Goal: Task Accomplishment & Management: Manage account settings

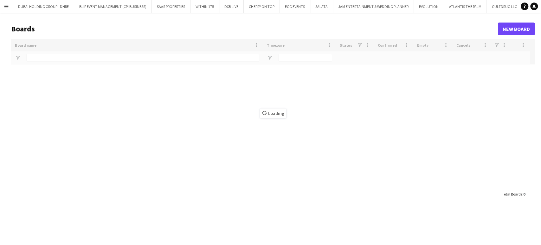
type input "**"
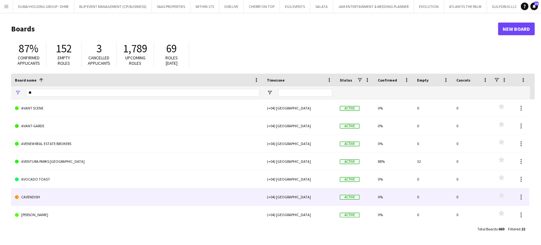
click at [28, 198] on link "CAVENDISH" at bounding box center [137, 197] width 244 height 18
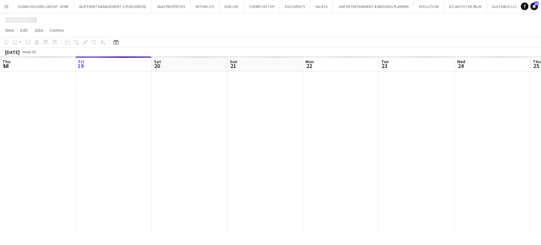
scroll to position [0, 1964]
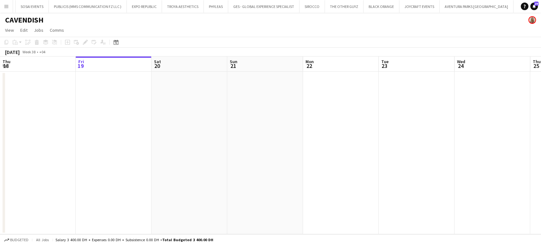
click at [42, 20] on h1 "CAVENDISH" at bounding box center [24, 20] width 38 height 10
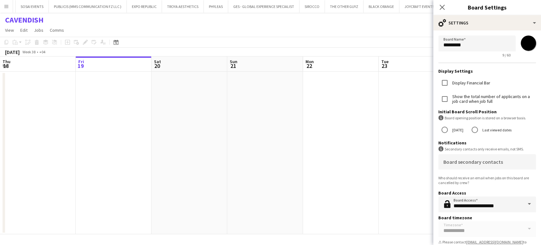
click at [522, 43] on input "*******" at bounding box center [528, 43] width 23 height 23
drag, startPoint x: 259, startPoint y: 107, endPoint x: 0, endPoint y: 7, distance: 277.7
click at [259, 107] on app-date-cell at bounding box center [265, 153] width 76 height 162
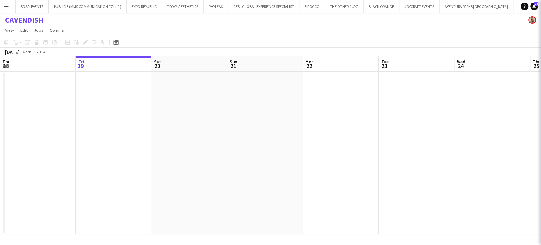
type input "*******"
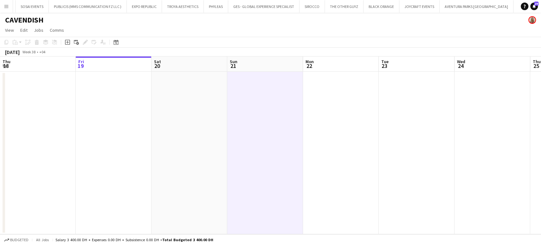
click at [6, 5] on app-icon "Menu" at bounding box center [6, 6] width 5 height 5
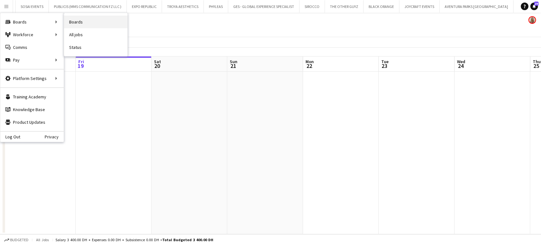
click at [76, 22] on link "Boards" at bounding box center [95, 22] width 63 height 13
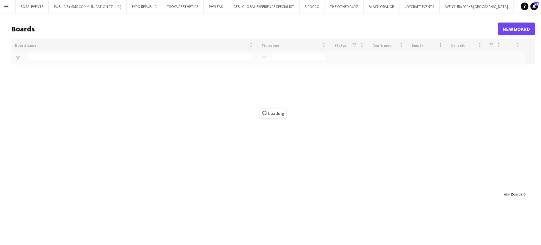
scroll to position [0, 1963]
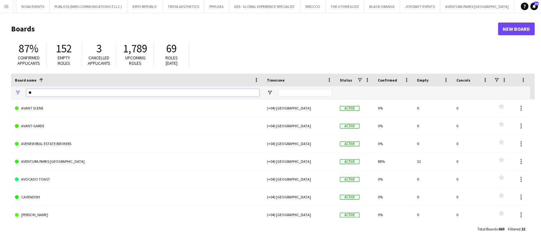
click at [43, 91] on input "**" at bounding box center [142, 93] width 233 height 8
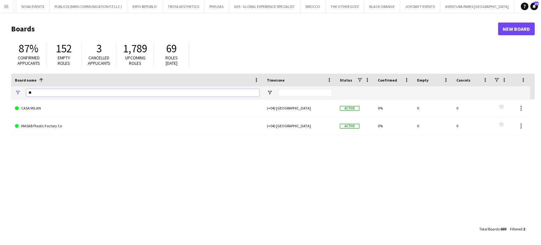
type input "*"
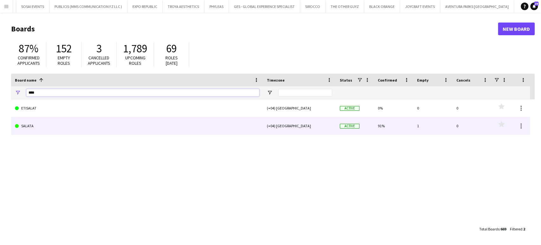
type input "****"
click at [30, 127] on link "SALATA" at bounding box center [137, 126] width 244 height 18
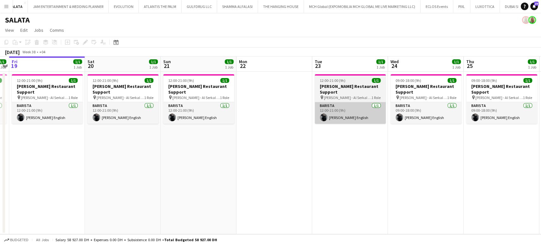
scroll to position [0, 298]
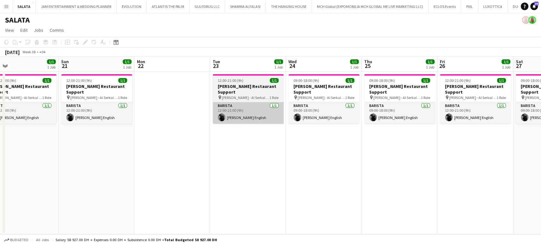
drag, startPoint x: 403, startPoint y: 122, endPoint x: 231, endPoint y: 114, distance: 171.6
click at [232, 115] on app-calendar-viewport "Tue 16 1/1 1 Job Wed 17 1/1 1 Job Thu 18 1/1 1 Job Fri 19 1/1 1 Job Sat 20 1/1 …" at bounding box center [270, 144] width 541 height 177
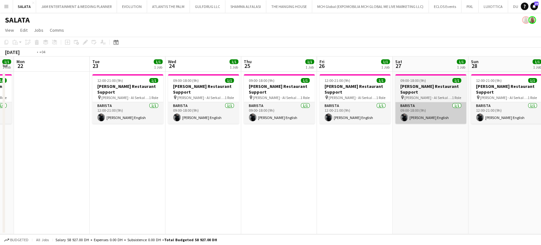
drag, startPoint x: 400, startPoint y: 115, endPoint x: 303, endPoint y: 112, distance: 97.3
click at [160, 114] on app-calendar-viewport "Thu 18 1/1 1 Job Fri 19 1/1 1 Job Sat 20 1/1 1 Job Sun 21 1/1 1 Job Mon 22 Tue …" at bounding box center [270, 144] width 541 height 177
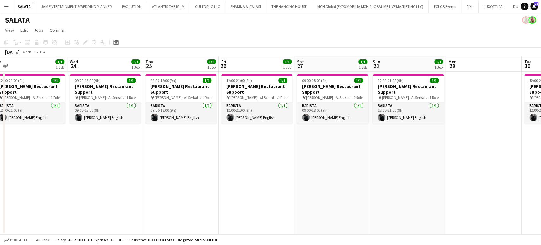
drag, startPoint x: 357, startPoint y: 132, endPoint x: 215, endPoint y: 130, distance: 142.0
click at [219, 131] on app-calendar-viewport "Sat 20 1/1 1 Job Sun 21 1/1 1 Job Mon 22 Tue 23 1/1 1 Job Wed 24 1/1 1 Job Thu …" at bounding box center [270, 144] width 541 height 177
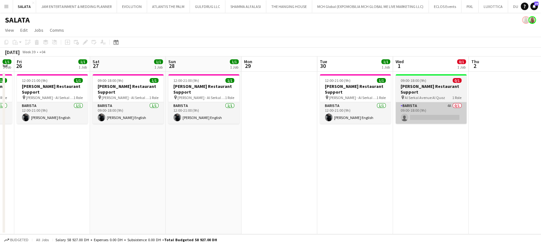
drag, startPoint x: 394, startPoint y: 127, endPoint x: 250, endPoint y: 116, distance: 144.3
click at [257, 117] on app-calendar-viewport "Mon 22 Tue 23 1/1 1 Job Wed 24 1/1 1 Job Thu 25 1/1 1 Job Fri 26 1/1 1 Job Sat …" at bounding box center [270, 144] width 541 height 177
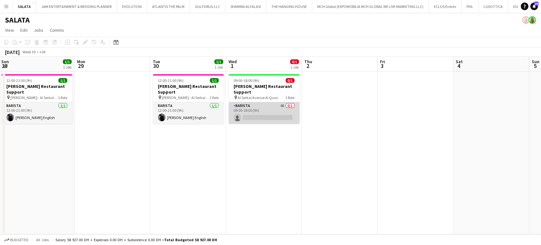
click at [273, 104] on app-card-role "Barista 4A 0/1 09:00-18:00 (9h) single-neutral-actions" at bounding box center [263, 113] width 71 height 22
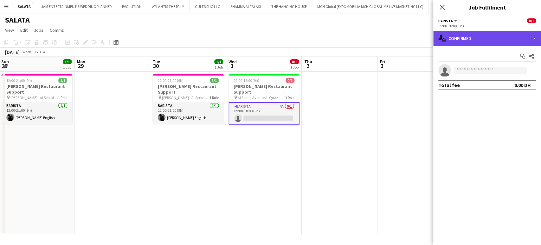
click at [529, 37] on div "single-neutral-actions-check-2 Confirmed" at bounding box center [487, 38] width 108 height 15
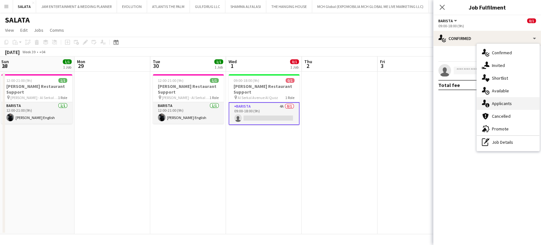
click at [513, 101] on div "single-neutral-actions-information Applicants" at bounding box center [508, 103] width 63 height 13
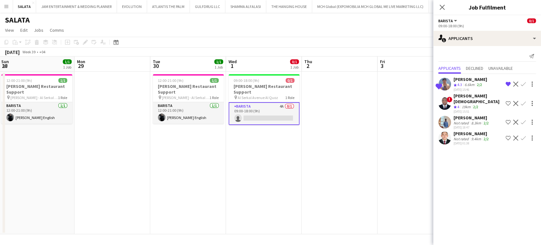
click at [465, 82] on div "6.6km" at bounding box center [469, 84] width 12 height 5
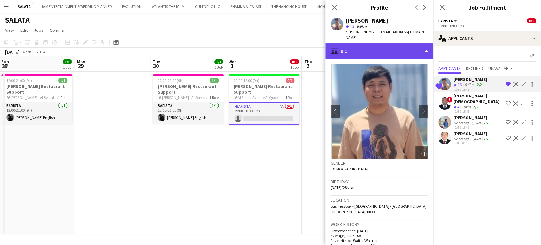
click at [406, 46] on div "profile Bio" at bounding box center [379, 50] width 108 height 15
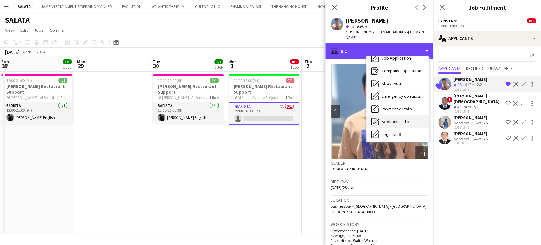
scroll to position [0, 0]
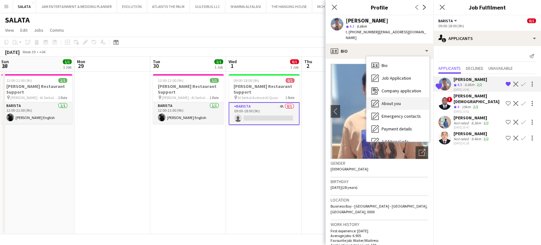
click at [397, 100] on span "About you" at bounding box center [390, 103] width 19 height 6
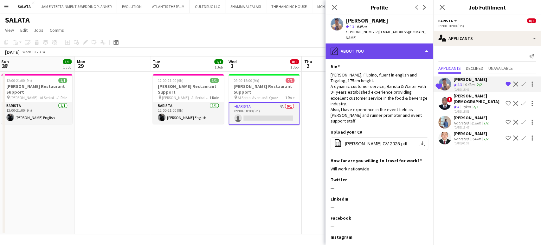
click at [400, 43] on div "pencil4 About you" at bounding box center [379, 50] width 108 height 15
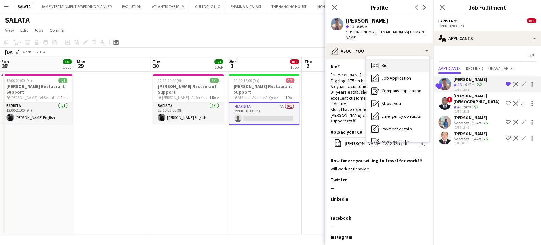
click at [393, 59] on div "Bio Bio" at bounding box center [397, 65] width 63 height 13
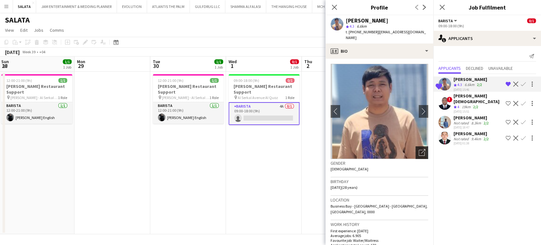
click at [419, 149] on icon "Open photos pop-in" at bounding box center [422, 152] width 7 height 7
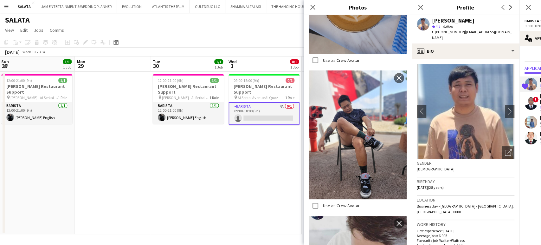
scroll to position [2378, 0]
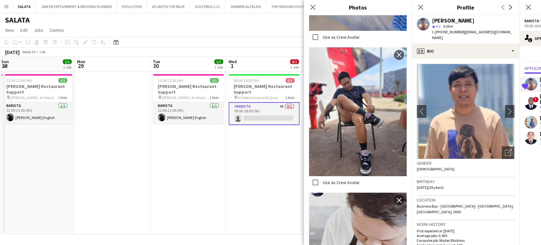
drag, startPoint x: 314, startPoint y: 5, endPoint x: 317, endPoint y: 3, distance: 3.5
click at [314, 5] on icon "Close pop-in" at bounding box center [312, 7] width 5 height 5
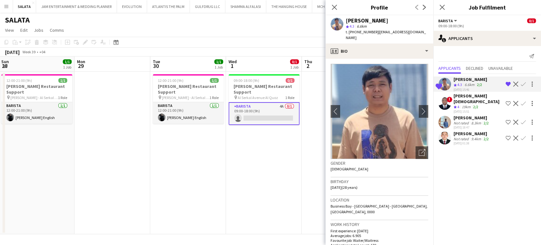
click at [457, 136] on div "Not rated" at bounding box center [461, 138] width 16 height 5
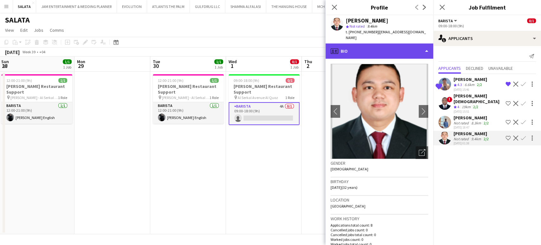
click at [407, 43] on div "profile Bio" at bounding box center [379, 50] width 108 height 15
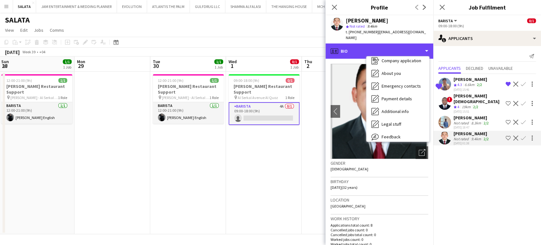
scroll to position [47, 0]
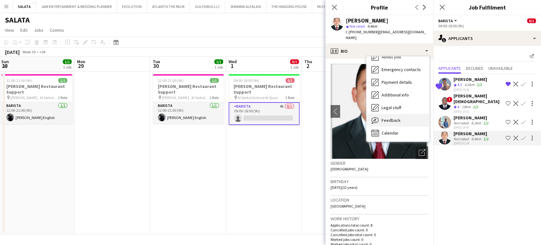
click at [398, 117] on span "Feedback" at bounding box center [390, 120] width 19 height 6
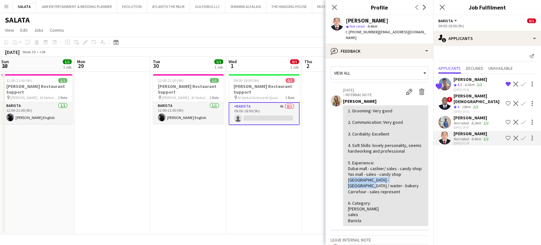
drag, startPoint x: 347, startPoint y: 180, endPoint x: 401, endPoint y: 179, distance: 54.2
click at [401, 179] on div "1. Grooming: Very good 2. Communication: Very good 3. Cordiality: Excellent 4. …" at bounding box center [385, 165] width 85 height 120
drag, startPoint x: 347, startPoint y: 174, endPoint x: 402, endPoint y: 176, distance: 55.2
click at [402, 176] on div "1. Grooming: Very good 2. Communication: Very good 3. Cordiality: Excellent 4. …" at bounding box center [385, 165] width 85 height 120
drag, startPoint x: 347, startPoint y: 179, endPoint x: 411, endPoint y: 183, distance: 64.4
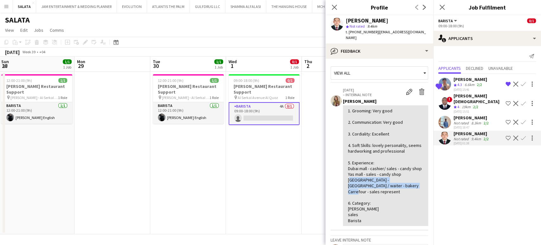
click at [411, 183] on div "1. Grooming: Very good 2. Communication: Very good 3. Cordiality: Excellent 4. …" at bounding box center [385, 165] width 85 height 120
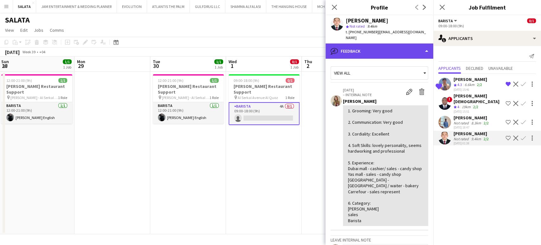
click at [415, 43] on div "bubble-pencil Feedback" at bounding box center [379, 50] width 108 height 15
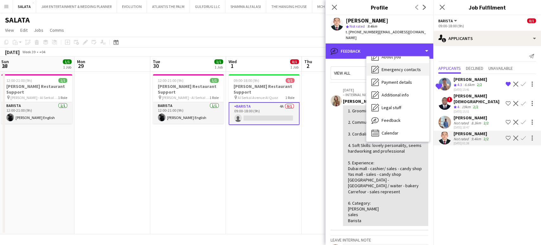
scroll to position [0, 0]
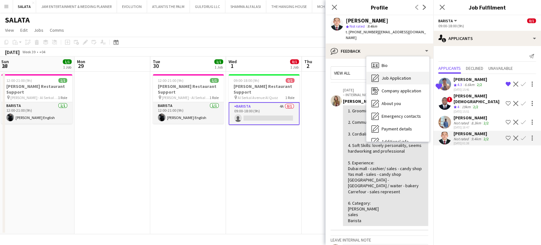
click at [392, 75] on div "Job Application Job Application" at bounding box center [397, 78] width 63 height 13
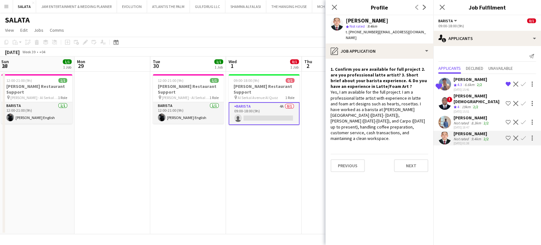
click at [254, 176] on app-date-cell "09:00-18:00 (9h) 0/1 [PERSON_NAME] Restaurant Support pin Al Serkal Avenue Al Q…" at bounding box center [264, 153] width 76 height 162
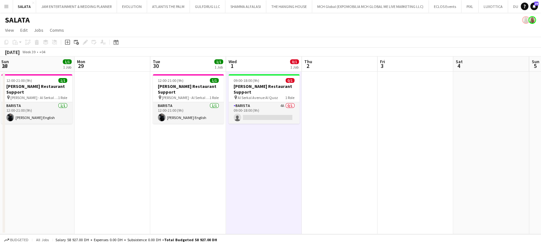
click at [353, 121] on app-date-cell at bounding box center [340, 153] width 76 height 162
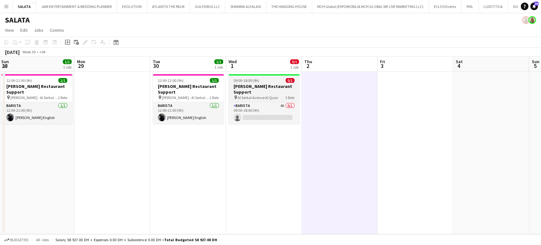
click at [258, 84] on h3 "[PERSON_NAME] Restaurant Support" at bounding box center [263, 88] width 71 height 11
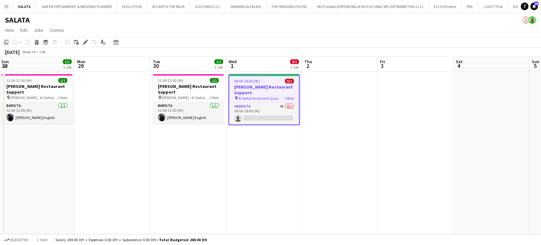
click at [8, 42] on icon "Copy" at bounding box center [6, 42] width 5 height 5
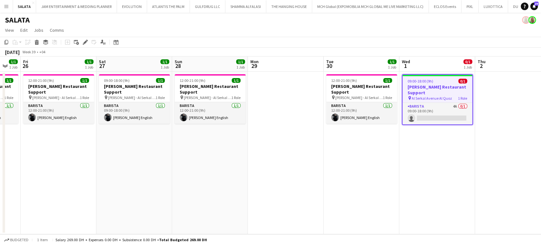
drag, startPoint x: 287, startPoint y: 192, endPoint x: 325, endPoint y: 204, distance: 39.9
click at [324, 204] on app-calendar-viewport "Wed 24 1/1 1 Job Thu 25 1/1 1 Job Fri 26 1/1 1 Job Sat 27 1/1 1 Job Sun 28 1/1 …" at bounding box center [270, 144] width 541 height 177
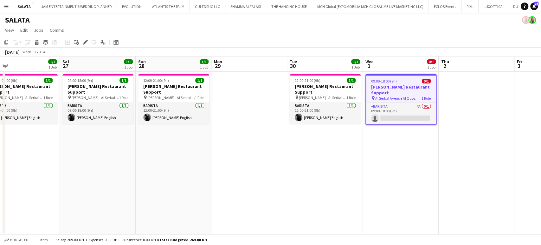
drag, startPoint x: 287, startPoint y: 153, endPoint x: 230, endPoint y: 146, distance: 57.8
click at [239, 146] on app-calendar-viewport "Tue 23 1/1 1 Job Wed 24 1/1 1 Job Thu 25 1/1 1 Job Fri 26 1/1 1 Job Sat 27 1/1 …" at bounding box center [270, 144] width 541 height 177
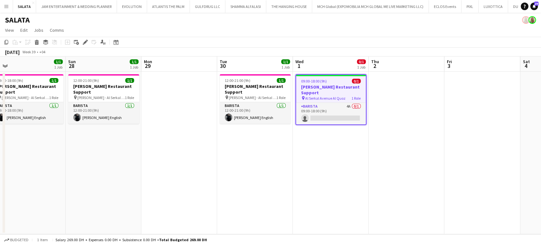
drag, startPoint x: 300, startPoint y: 156, endPoint x: 247, endPoint y: 147, distance: 53.0
click at [249, 146] on app-calendar-viewport "Tue 23 1/1 1 Job Wed 24 1/1 1 Job Thu 25 1/1 1 Job Fri 26 1/1 1 Job Sat 27 1/1 …" at bounding box center [270, 144] width 541 height 177
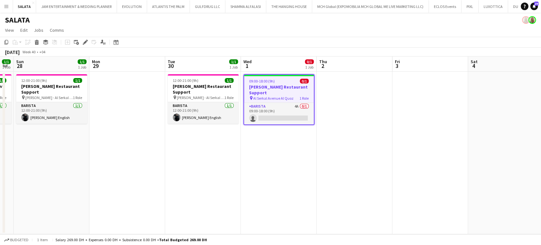
drag, startPoint x: 374, startPoint y: 138, endPoint x: 210, endPoint y: 109, distance: 166.3
click at [210, 109] on app-calendar-viewport "Thu 25 1/1 1 Job Fri 26 1/1 1 Job Sat 27 1/1 1 Job Sun 28 1/1 1 Job Mon 29 Tue …" at bounding box center [270, 144] width 541 height 177
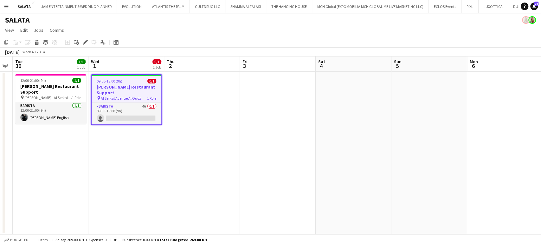
click at [273, 84] on app-date-cell at bounding box center [278, 153] width 76 height 162
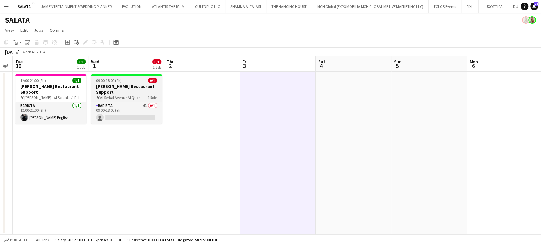
click at [130, 95] on span "Al Serkal Avenue Al Quoz" at bounding box center [120, 97] width 40 height 5
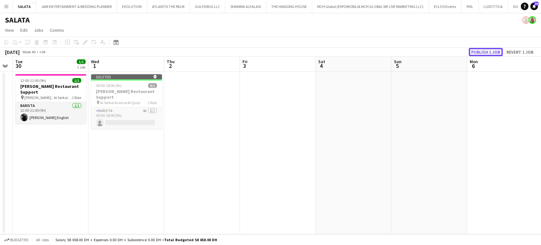
click at [473, 50] on button "Publish 1 job" at bounding box center [486, 52] width 34 height 8
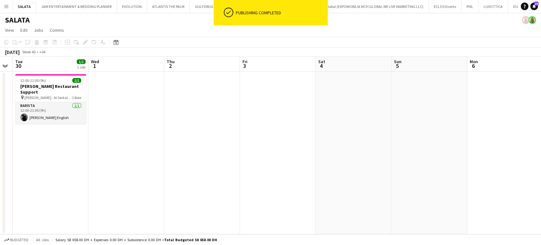
click at [116, 88] on app-date-cell at bounding box center [126, 153] width 76 height 162
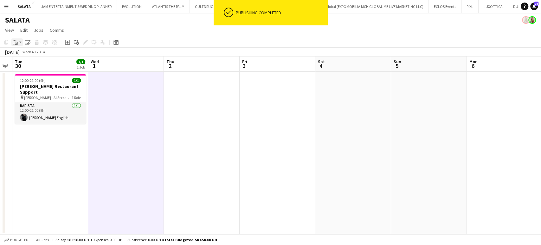
click at [14, 41] on icon "Paste" at bounding box center [15, 42] width 5 height 5
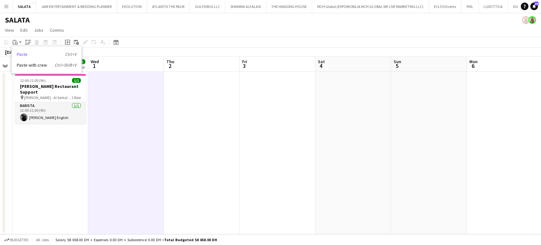
click at [22, 55] on link "Paste Ctrl+V" at bounding box center [47, 54] width 60 height 6
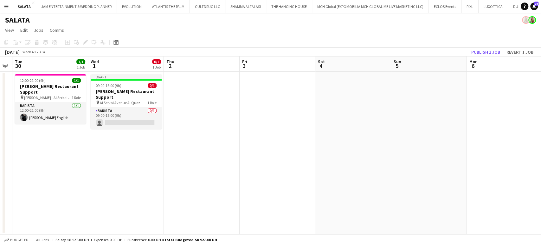
click at [264, 142] on app-date-cell at bounding box center [278, 153] width 76 height 162
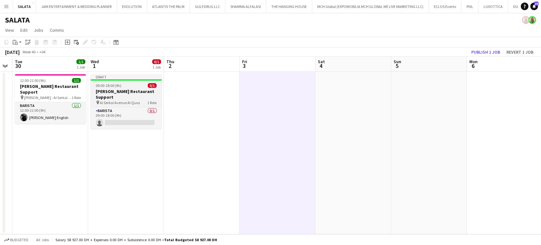
click at [134, 89] on h3 "[PERSON_NAME] Restaurant Support" at bounding box center [126, 93] width 71 height 11
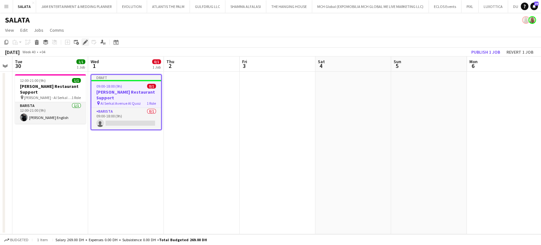
click at [82, 40] on div "Edit" at bounding box center [85, 42] width 8 height 8
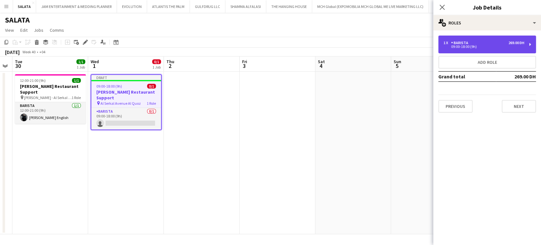
click at [480, 42] on div "1 x Barista 269.00 DH" at bounding box center [483, 43] width 81 height 4
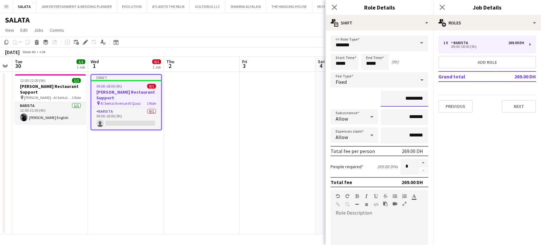
click at [403, 97] on input "*********" at bounding box center [405, 99] width 48 height 16
type input "****"
type input "******"
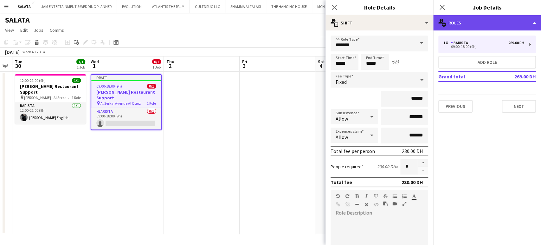
click at [495, 20] on div "multiple-users-add Roles" at bounding box center [487, 22] width 108 height 15
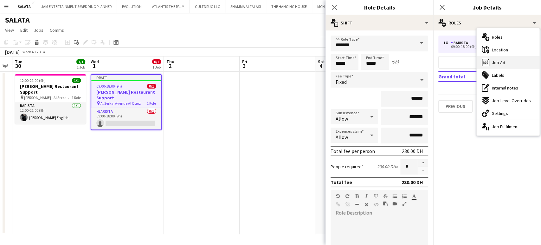
click at [507, 66] on div "ads-window Job Ad" at bounding box center [508, 62] width 63 height 13
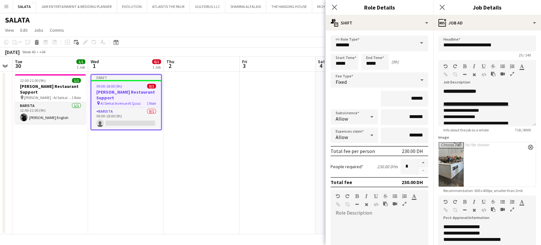
click at [510, 76] on icon "button" at bounding box center [512, 74] width 4 height 4
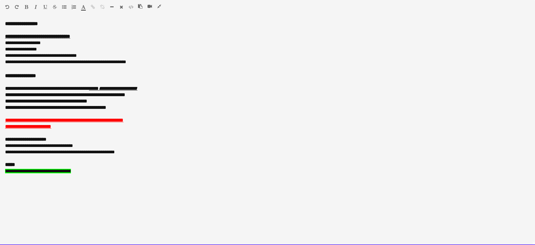
click at [35, 170] on span "**********" at bounding box center [38, 171] width 66 height 4
click at [71, 170] on span "**********" at bounding box center [38, 171] width 66 height 4
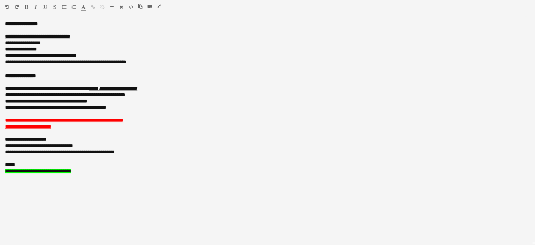
click at [160, 7] on icon "button" at bounding box center [159, 6] width 4 height 4
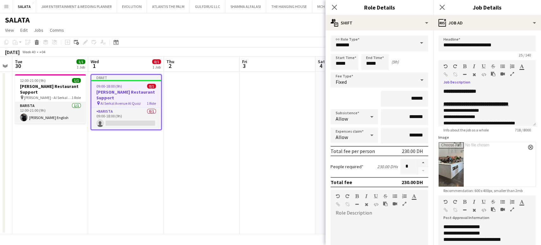
click at [251, 141] on app-date-cell at bounding box center [278, 153] width 76 height 162
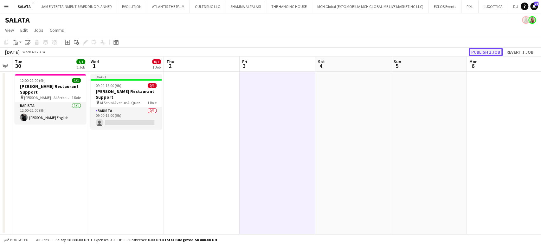
click at [479, 55] on button "Publish 1 job" at bounding box center [486, 52] width 34 height 8
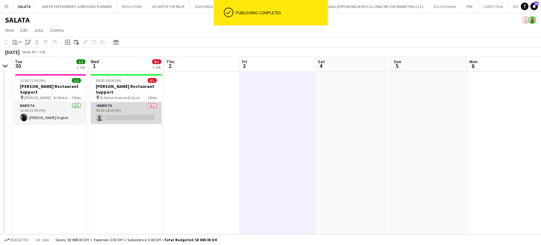
click at [139, 114] on app-card-role "Barista 0/1 09:00-18:00 (9h) single-neutral-actions" at bounding box center [126, 113] width 71 height 22
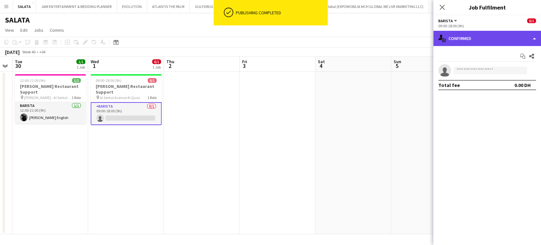
click at [533, 38] on div "single-neutral-actions-check-2 Confirmed" at bounding box center [487, 38] width 108 height 15
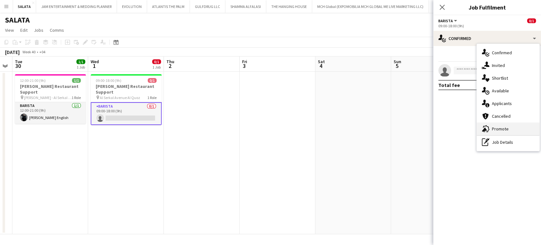
click at [503, 129] on span "Promote" at bounding box center [500, 129] width 17 height 6
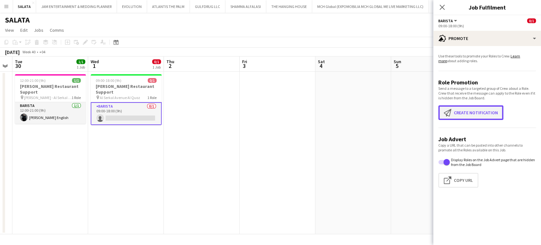
click at [464, 109] on button "Create notification Create notification" at bounding box center [470, 112] width 65 height 15
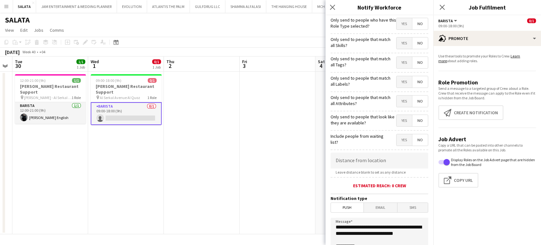
click at [398, 39] on span "Yes" at bounding box center [404, 42] width 16 height 11
drag, startPoint x: 398, startPoint y: 65, endPoint x: 399, endPoint y: 73, distance: 7.3
click at [397, 65] on span "Yes" at bounding box center [404, 62] width 16 height 11
click at [399, 80] on span "Yes" at bounding box center [404, 81] width 16 height 11
click at [397, 101] on span "Yes" at bounding box center [404, 100] width 16 height 11
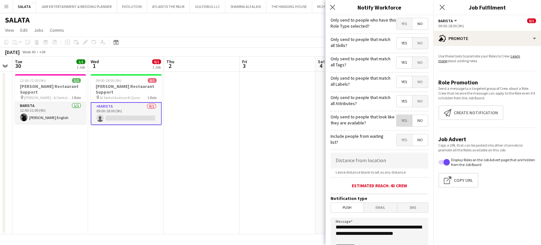
click at [399, 123] on span "Yes" at bounding box center [404, 120] width 16 height 11
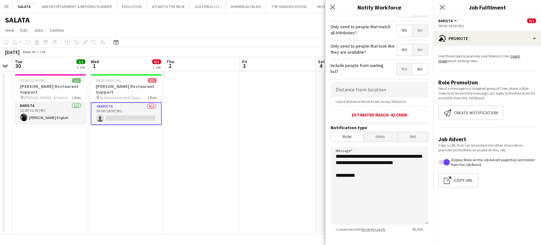
scroll to position [106, 0]
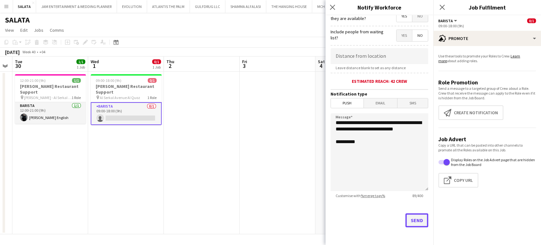
click at [408, 220] on button "Send" at bounding box center [416, 220] width 23 height 14
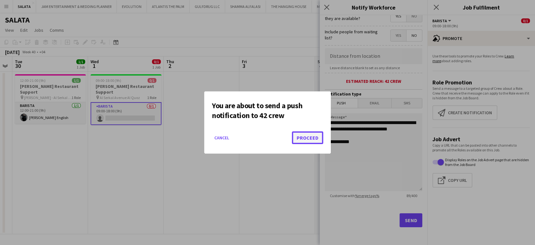
click at [299, 136] on button "Proceed" at bounding box center [307, 137] width 31 height 13
